Goal: Information Seeking & Learning: Learn about a topic

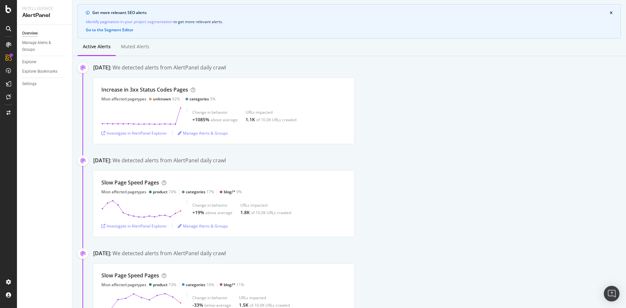
scroll to position [65, 0]
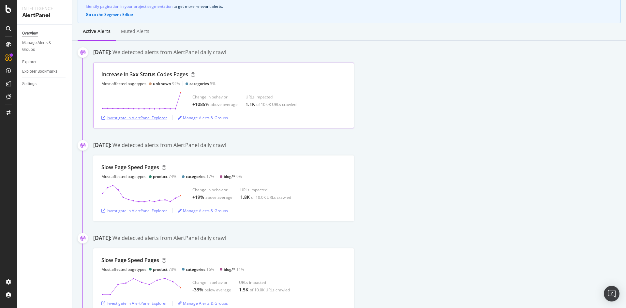
click at [160, 116] on div "Investigate in AlertPanel Explorer" at bounding box center [134, 118] width 66 height 6
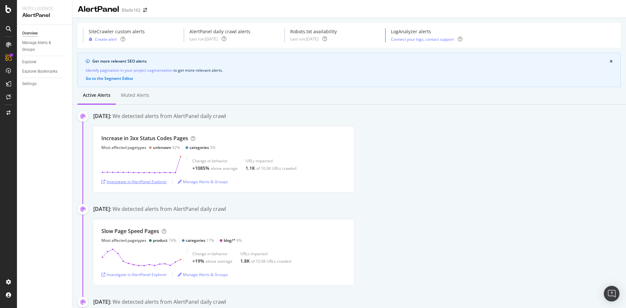
scroll to position [0, 0]
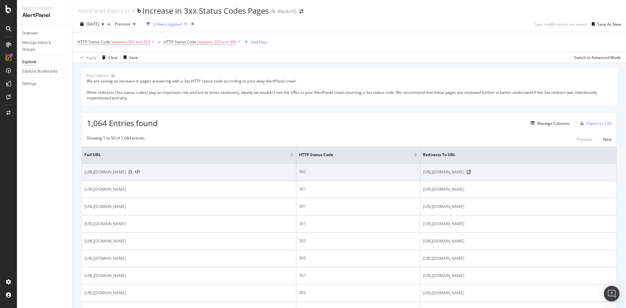
click at [132, 172] on icon at bounding box center [131, 172] width 4 height 4
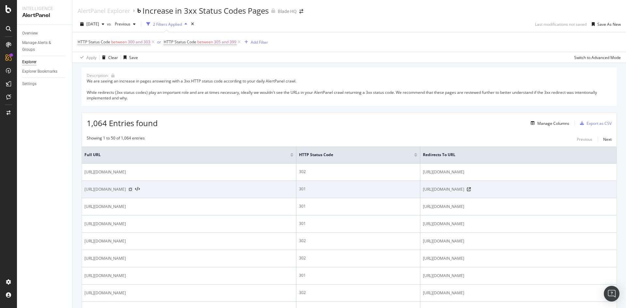
click at [132, 190] on icon at bounding box center [131, 190] width 4 height 4
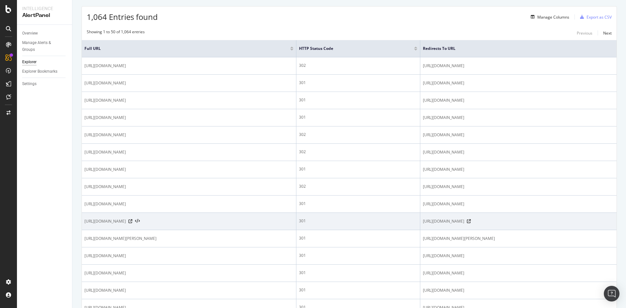
scroll to position [98, 0]
